Goal: Ask a question

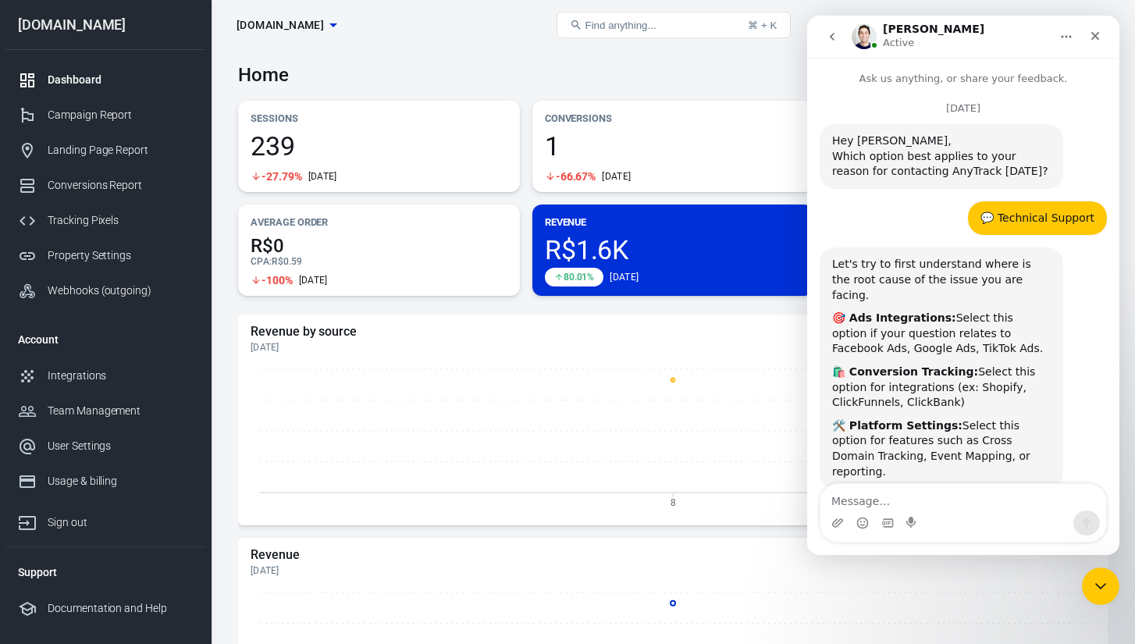
scroll to position [7361, 0]
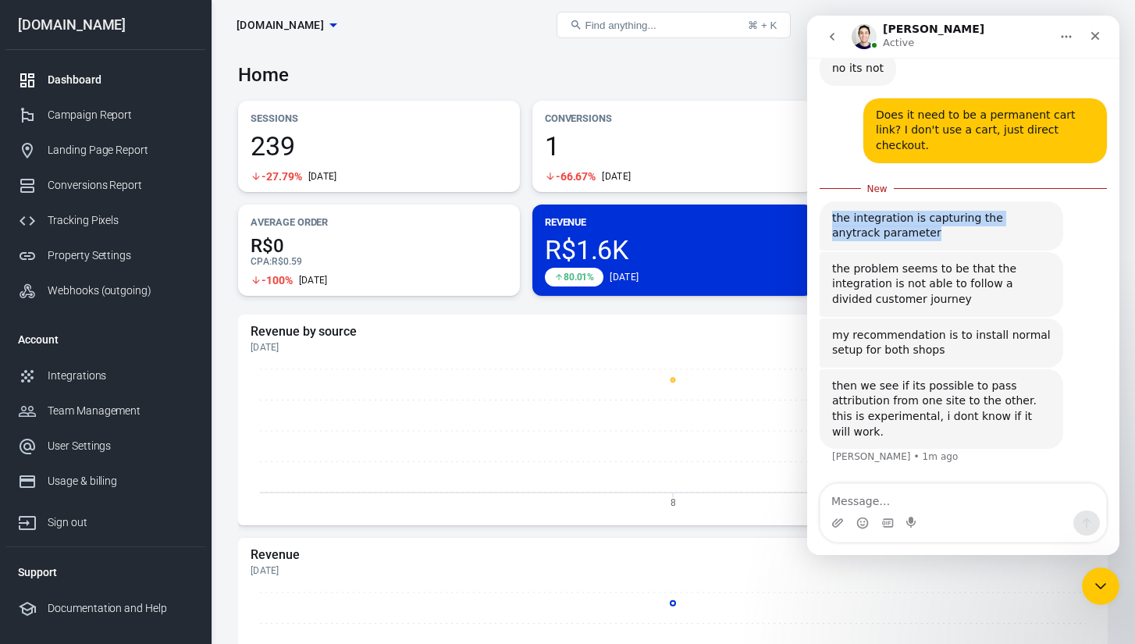
drag, startPoint x: 889, startPoint y: 251, endPoint x: 828, endPoint y: 233, distance: 63.7
click at [828, 232] on div "the integration is capturing the anytrack parameter [PERSON_NAME] • 17m ago" at bounding box center [941, 225] width 244 height 49
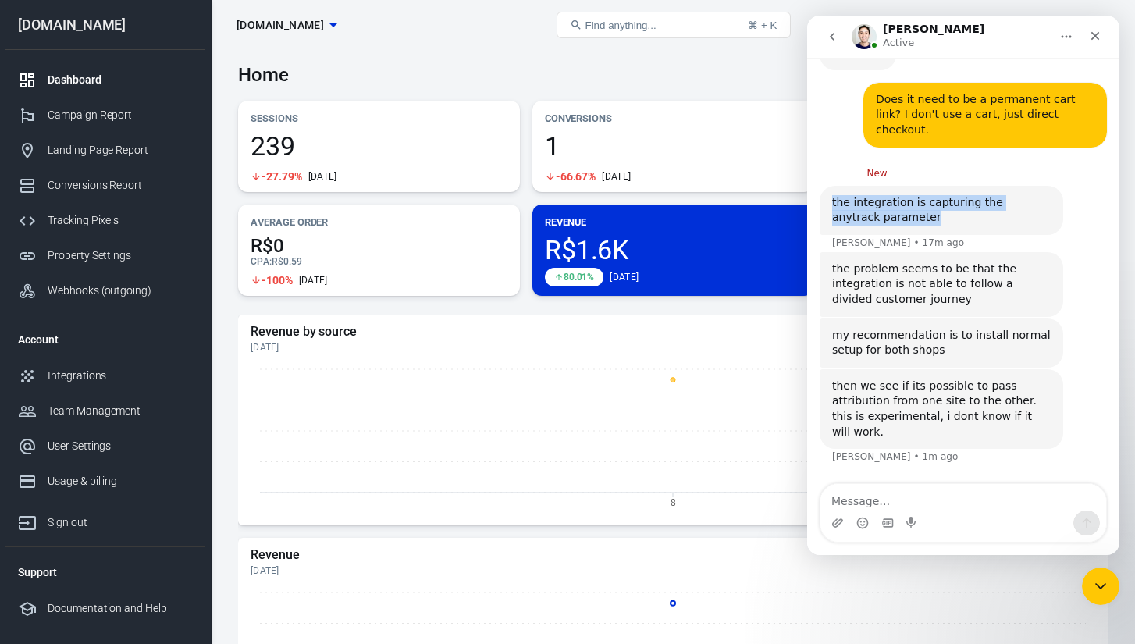
copy div "the integration is capturing the anytrack parameter"
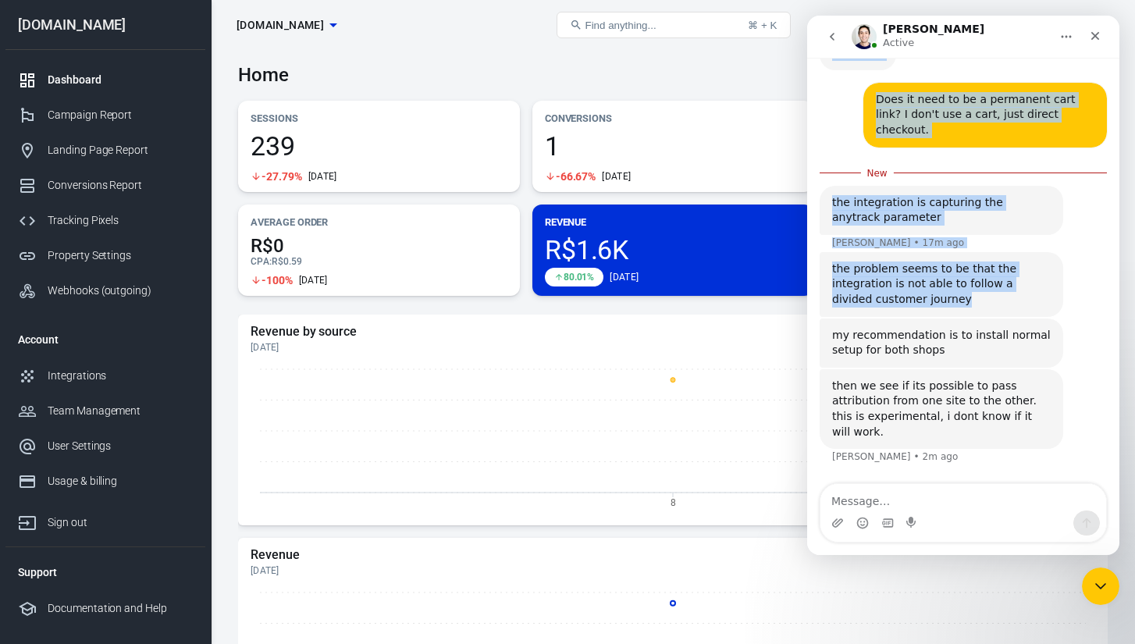
drag, startPoint x: 947, startPoint y: 327, endPoint x: 797, endPoint y: 279, distance: 158.2
click at [807, 279] on html "[PERSON_NAME] Active Ask us anything, or share your feedback. [DATE] Hey [PERSO…" at bounding box center [963, 285] width 312 height 539
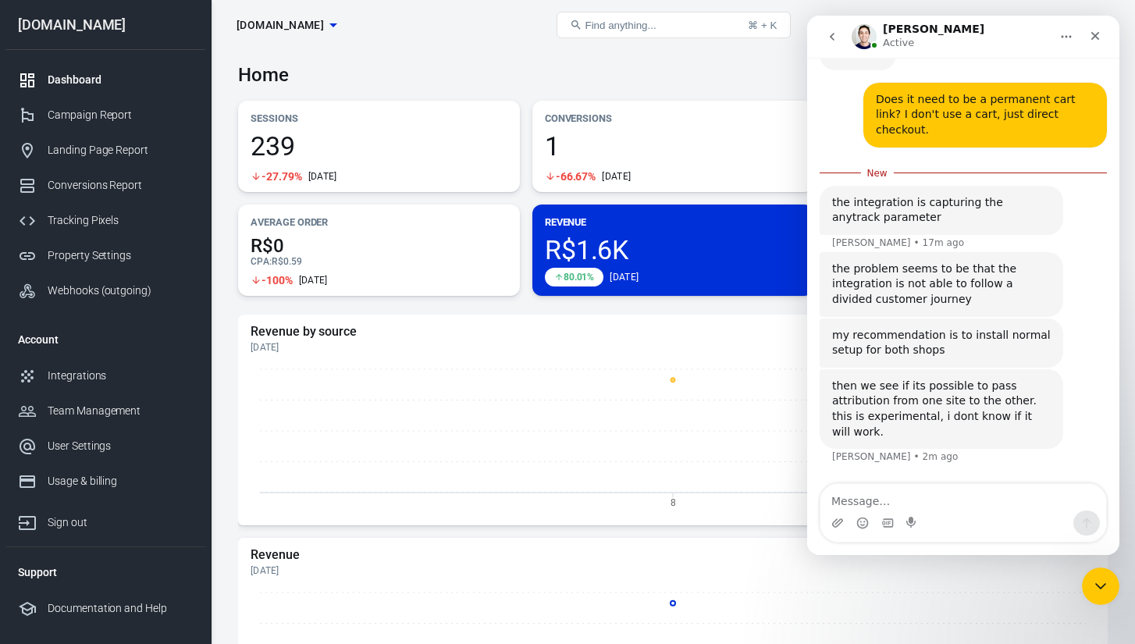
click at [932, 295] on div "the problem seems to be that the integration is not able to follow a divided cu…" at bounding box center [941, 284] width 219 height 46
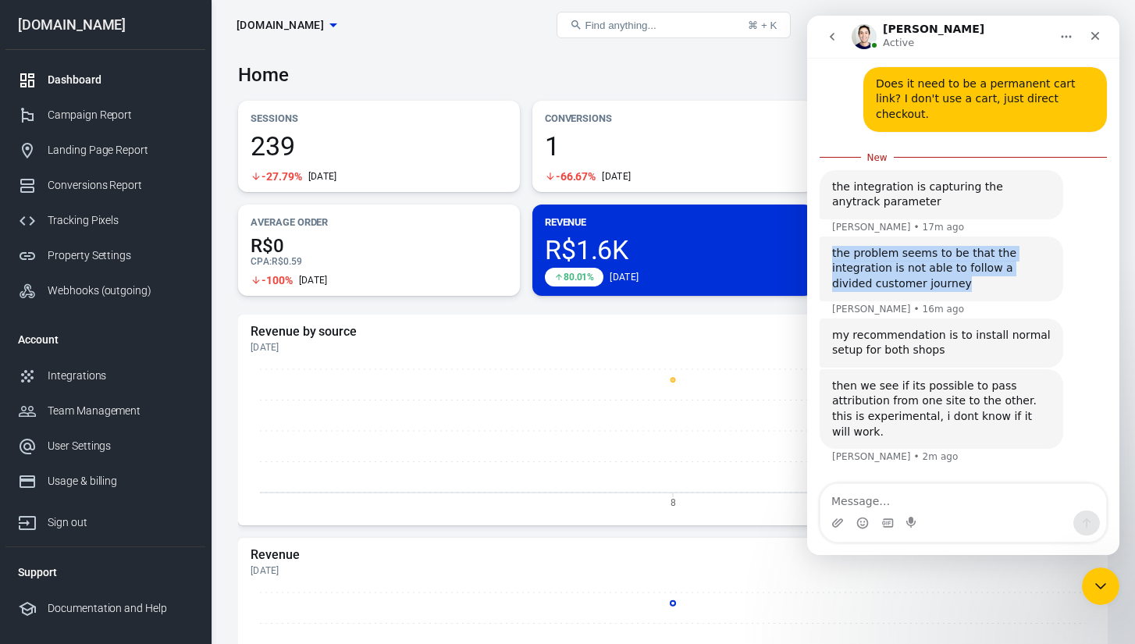
drag, startPoint x: 933, startPoint y: 320, endPoint x: 824, endPoint y: 276, distance: 118.0
click at [824, 276] on div "the problem seems to be that the integration is not able to follow a divided cu…" at bounding box center [941, 268] width 244 height 65
copy div "the problem seems to be that the integration is not able to follow a divided cu…"
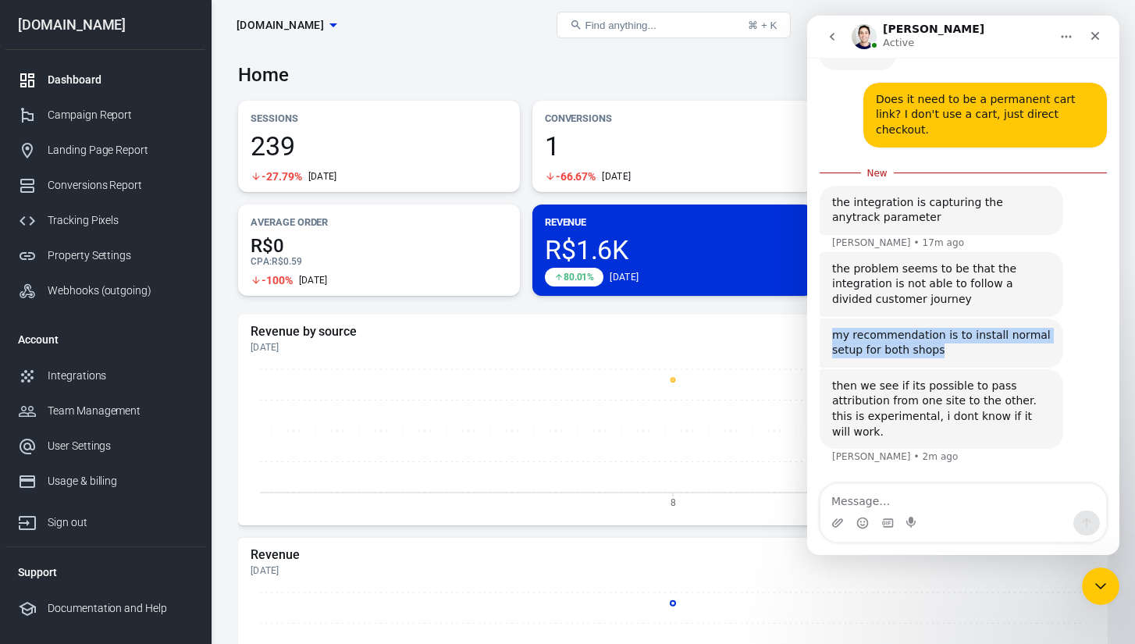
drag, startPoint x: 940, startPoint y: 369, endPoint x: 827, endPoint y: 355, distance: 114.0
click at [827, 355] on div "my recommendation is to install normal setup for both shops [PERSON_NAME] • 3m …" at bounding box center [941, 342] width 244 height 49
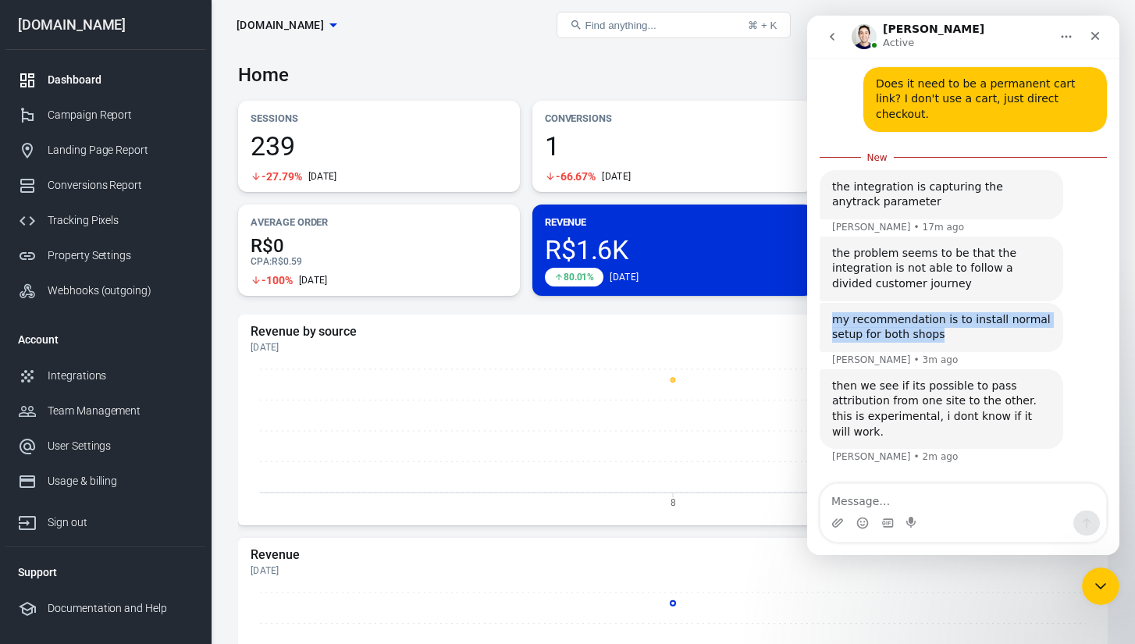
scroll to position [7392, 0]
copy div "my recommendation is to install normal setup for both shops"
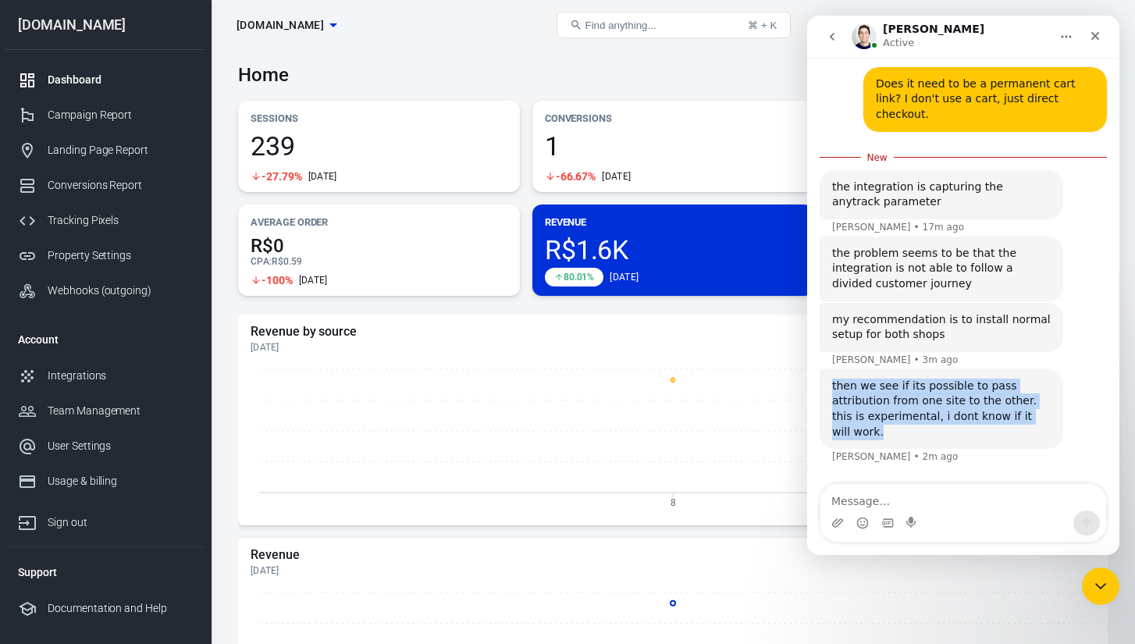
drag, startPoint x: 1038, startPoint y: 428, endPoint x: 830, endPoint y: 402, distance: 209.3
click at [830, 402] on div "then we see if its possible to pass attribution from one site to the other. thi…" at bounding box center [941, 409] width 244 height 80
copy div "then we see if its possible to pass attribution from one site to the other. thi…"
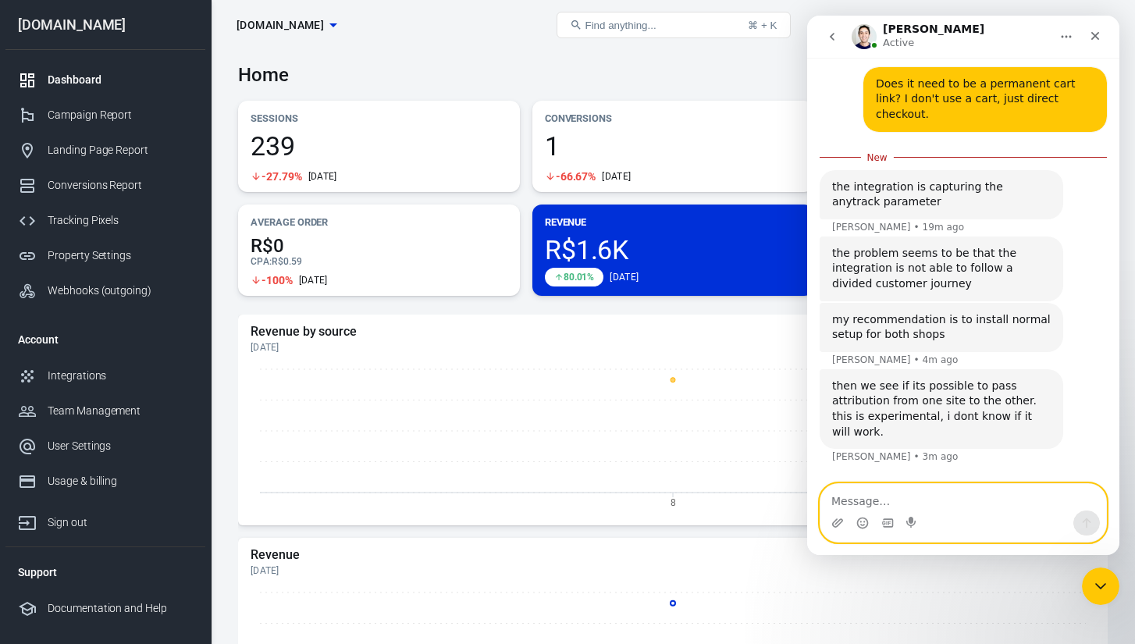
click at [934, 493] on textarea "Message…" at bounding box center [963, 497] width 286 height 27
paste textarea "Please help me with a step by [PERSON_NAME] on how to redo everything, as I don…"
type textarea "Please help me with a step by [PERSON_NAME] on how to redo everything, as I don…"
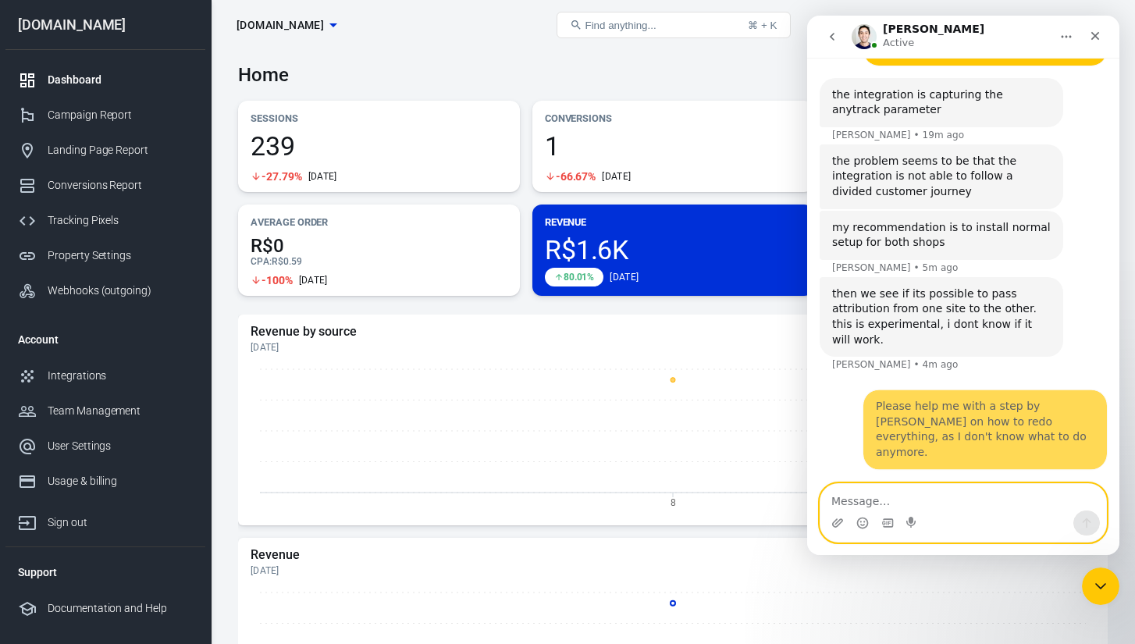
scroll to position [7442, 0]
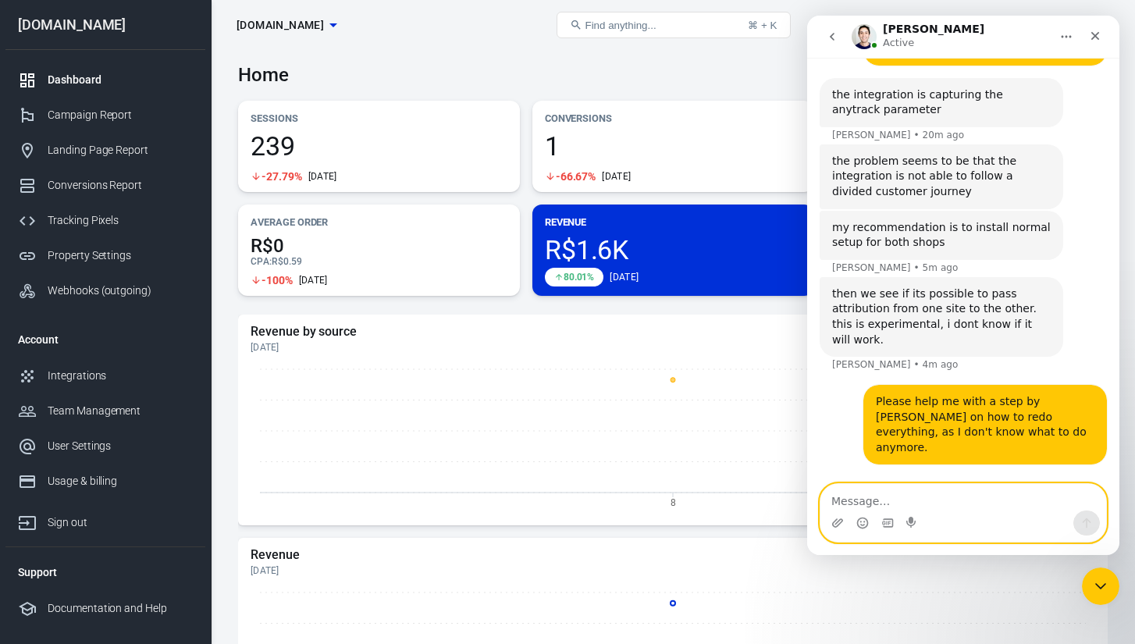
click at [891, 499] on textarea "Message…" at bounding box center [963, 497] width 286 height 27
paste textarea "A friend of mine already did this using anytrack and recommended it to me, that…"
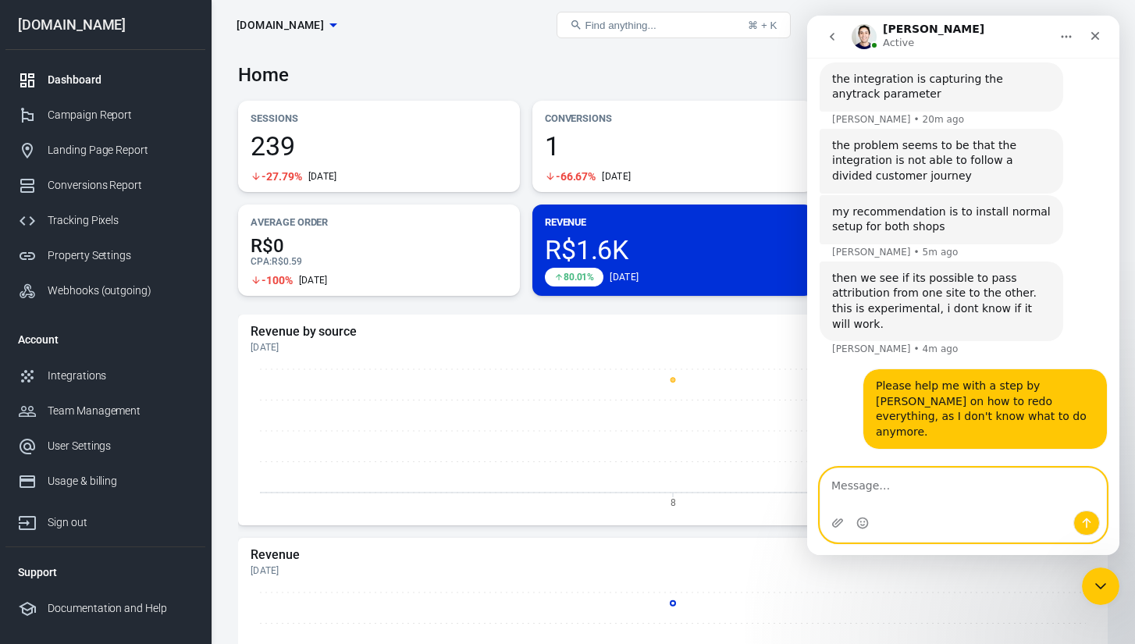
type textarea "A friend of mine already did this using anytrack and recommended it to me, that…"
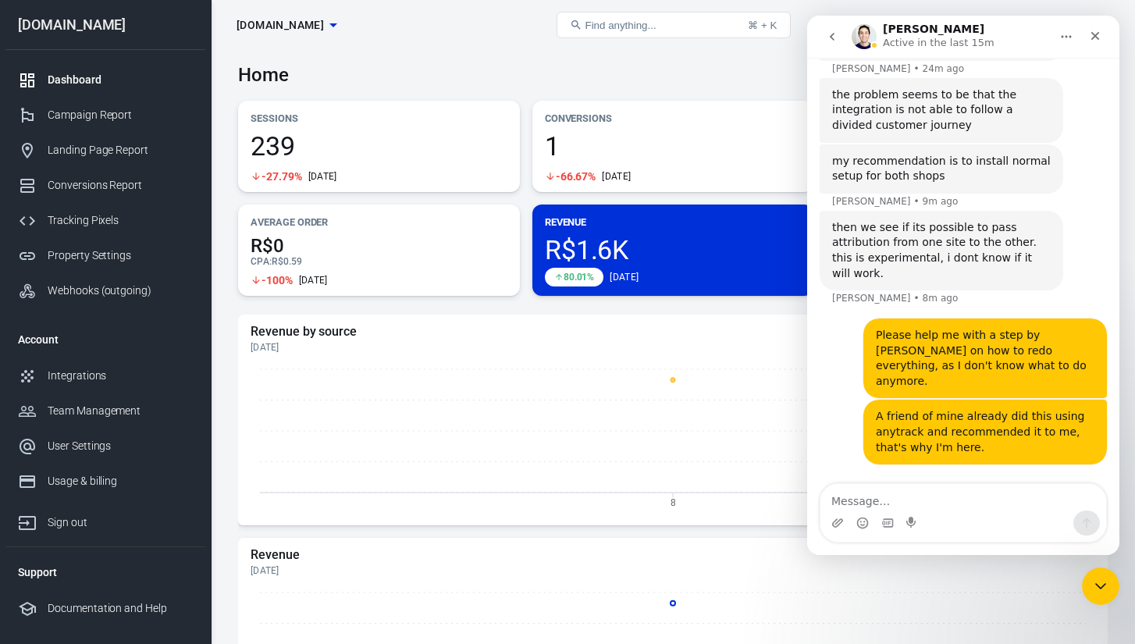
scroll to position [7507, 0]
click at [617, 324] on h5 "Revenue by source" at bounding box center [673, 332] width 844 height 16
click at [855, 495] on textarea "Message…" at bounding box center [963, 497] width 286 height 27
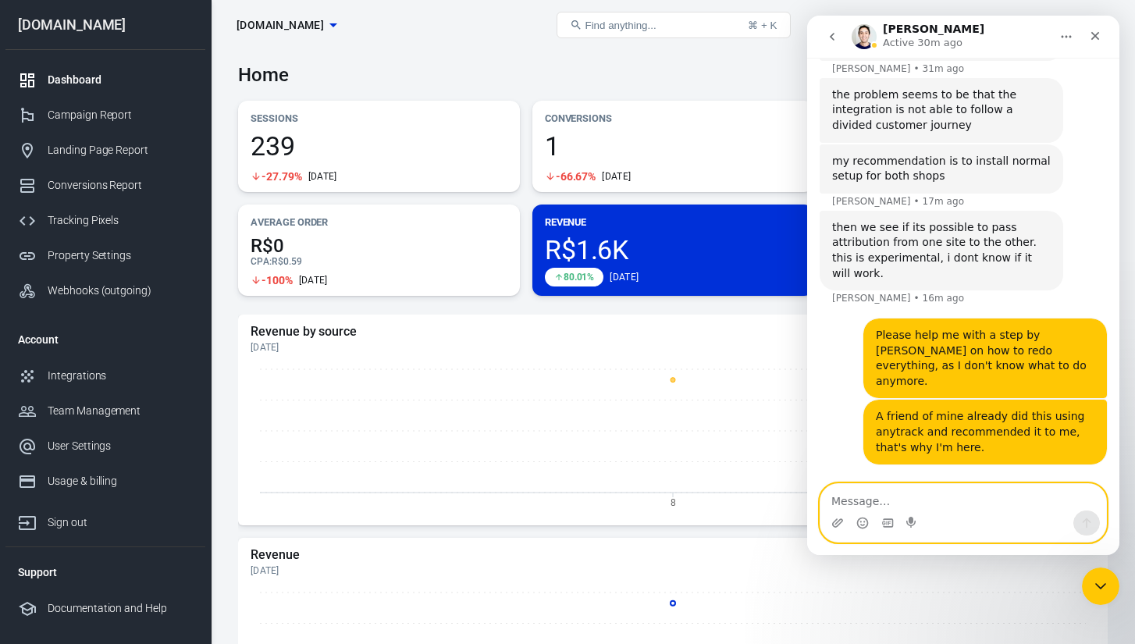
type textarea "?"
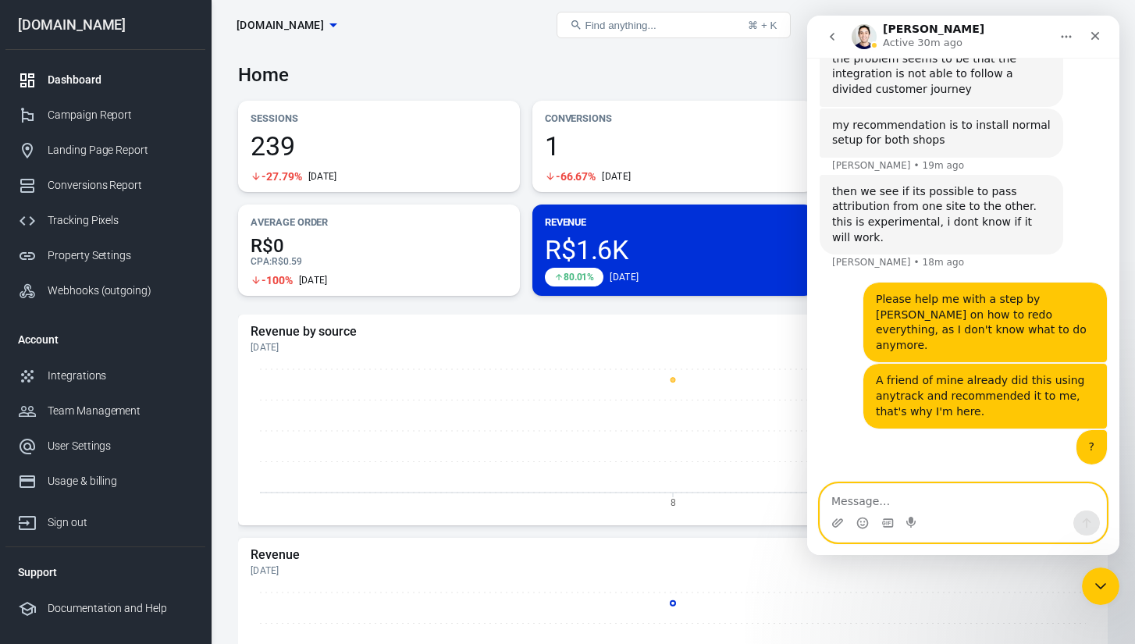
click at [889, 492] on textarea "Message…" at bounding box center [963, 497] width 286 height 27
